Goal: Find specific page/section: Find specific page/section

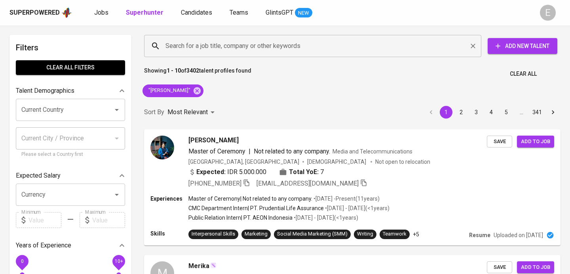
click at [207, 46] on input "Search for a job title, company or other keywords" at bounding box center [315, 45] width 303 height 15
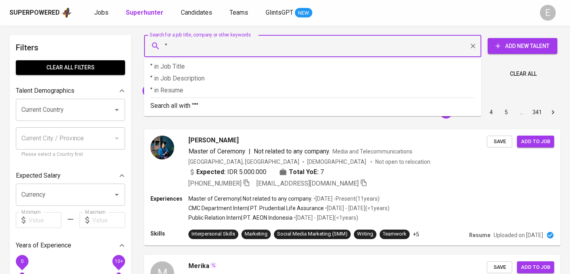
paste input "Fito Gusmantyo"
type input ""Fito Gusmantyo""
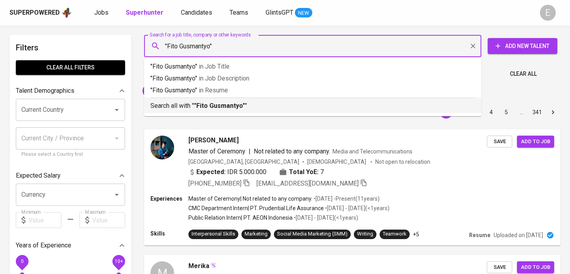
click at [191, 98] on div "Search all with " "Fito Gusmantyo" "" at bounding box center [312, 103] width 325 height 13
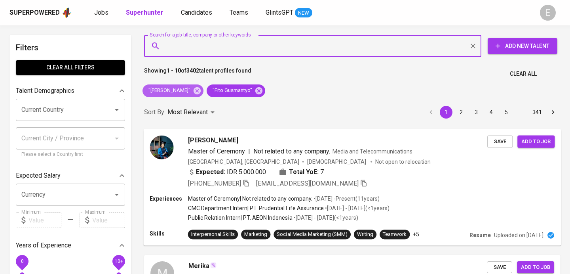
click at [197, 90] on icon at bounding box center [197, 90] width 9 height 9
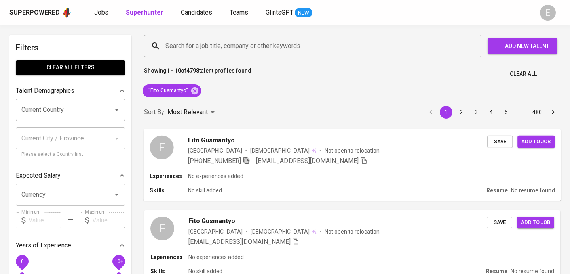
click at [248, 160] on icon "button" at bounding box center [246, 159] width 7 height 7
click at [211, 48] on input "Search for a job title, company or other keywords" at bounding box center [315, 45] width 303 height 15
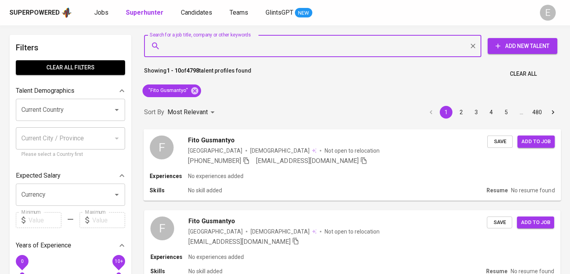
paste input "[EMAIL_ADDRESS][DOMAIN_NAME]"
type input "[EMAIL_ADDRESS][DOMAIN_NAME]"
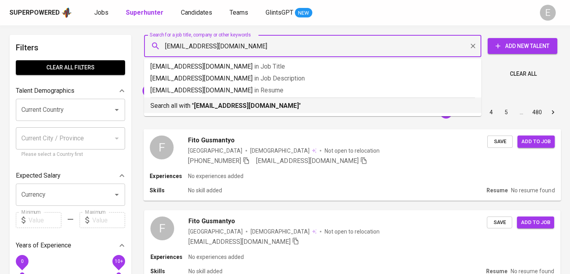
click at [193, 108] on p "Search all with " [EMAIL_ADDRESS][DOMAIN_NAME] "" at bounding box center [312, 106] width 325 height 10
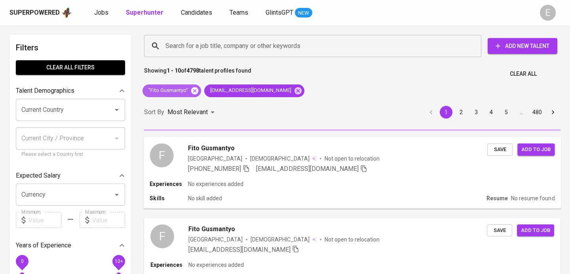
click at [195, 92] on icon at bounding box center [194, 90] width 7 height 7
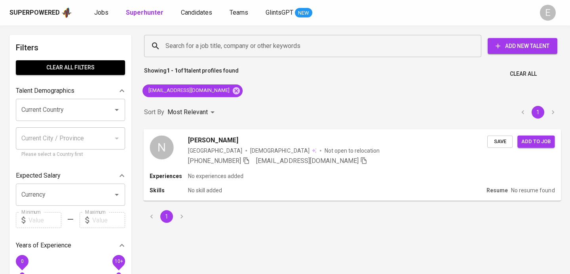
click at [248, 160] on icon "button" at bounding box center [246, 159] width 7 height 7
